Goal: Find specific page/section: Find specific page/section

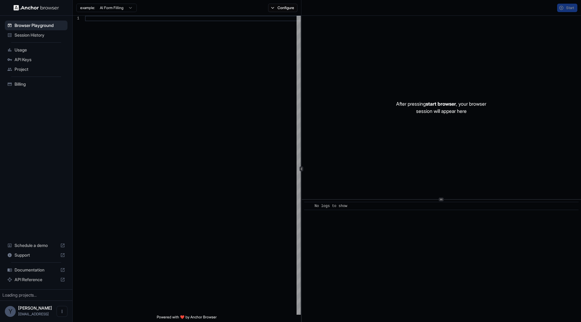
scroll to position [54, 0]
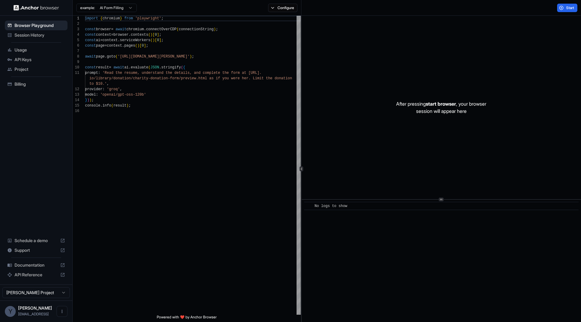
click at [34, 18] on ul "Browser Playground Session History Usage API Keys Project Billing" at bounding box center [35, 54] width 67 height 73
click at [33, 35] on span "Session History" at bounding box center [40, 35] width 51 height 6
